Goal: Task Accomplishment & Management: Use online tool/utility

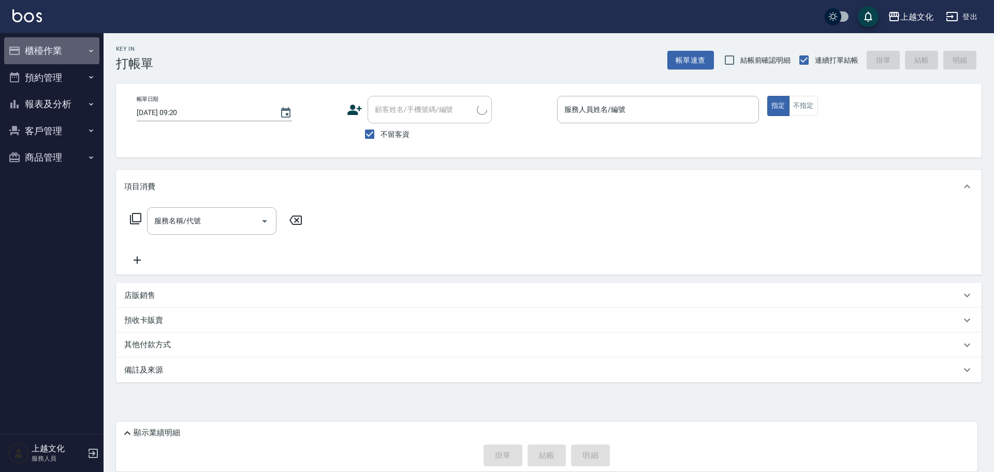
click at [41, 55] on button "櫃檯作業" at bounding box center [51, 50] width 95 height 27
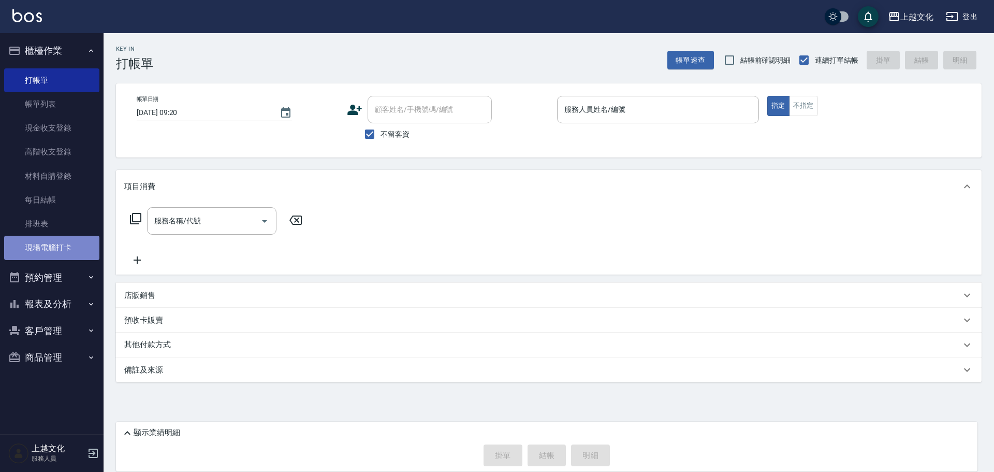
click at [47, 252] on link "現場電腦打卡" at bounding box center [51, 248] width 95 height 24
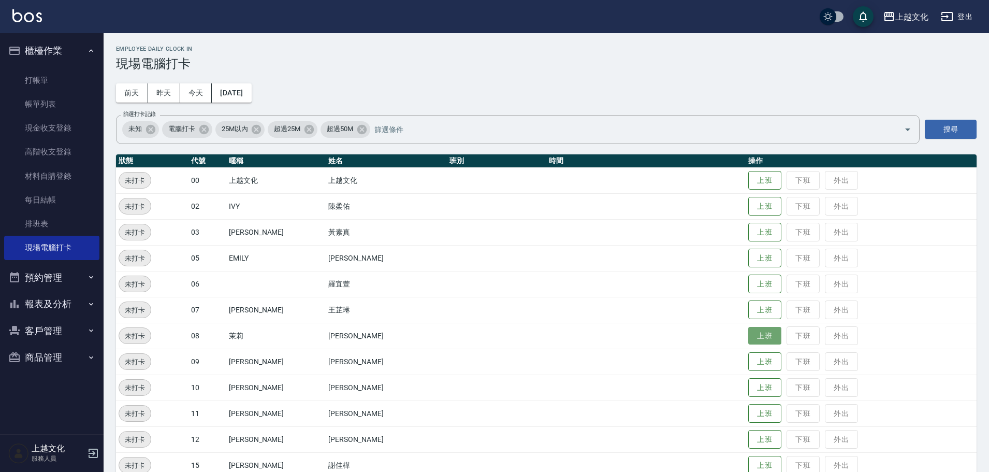
click at [755, 337] on button "上班" at bounding box center [764, 336] width 33 height 18
click at [766, 231] on button "上班" at bounding box center [764, 232] width 33 height 18
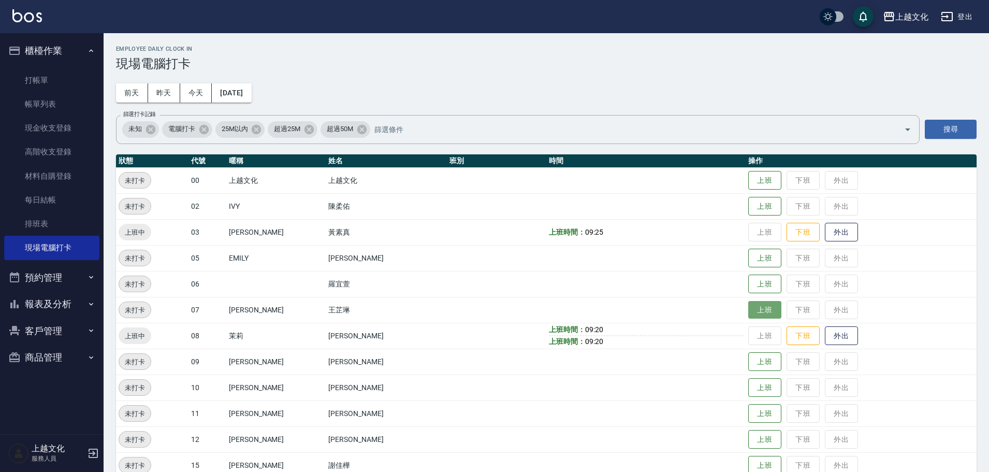
drag, startPoint x: 762, startPoint y: 311, endPoint x: 755, endPoint y: 313, distance: 7.0
click at [758, 313] on button "上班" at bounding box center [764, 310] width 33 height 18
click at [754, 211] on button "上班" at bounding box center [764, 206] width 33 height 18
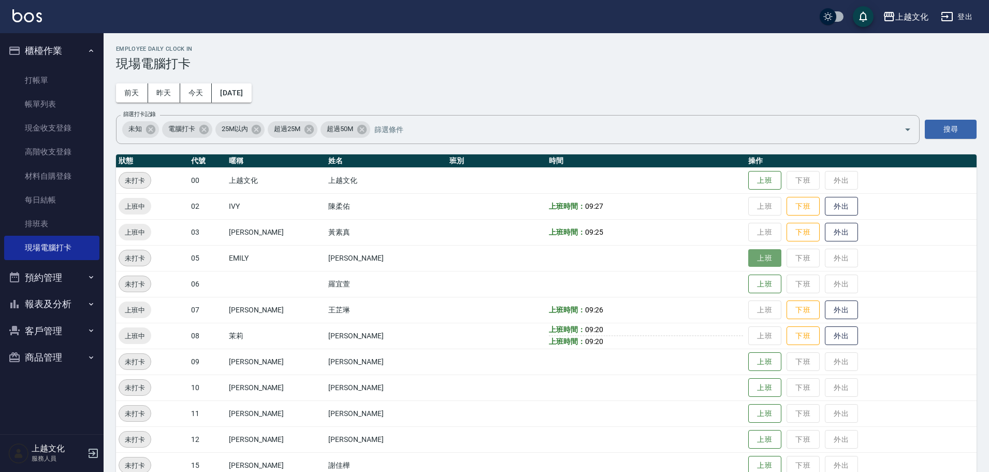
click at [748, 260] on button "上班" at bounding box center [764, 258] width 33 height 18
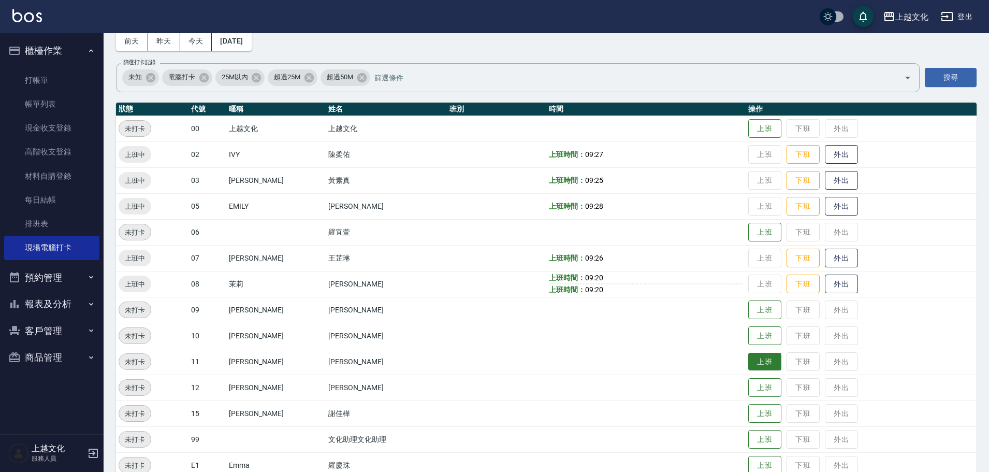
click at [752, 360] on button "上班" at bounding box center [764, 362] width 33 height 18
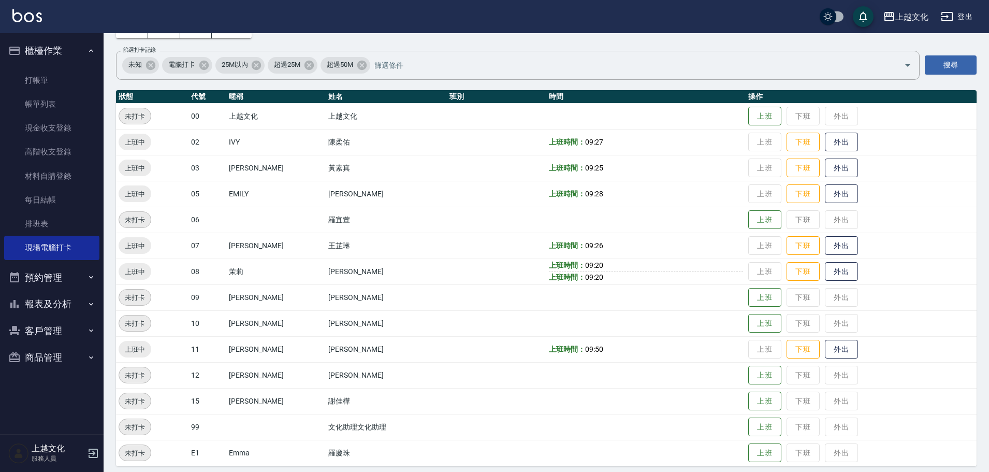
scroll to position [71, 0]
